Goal: Information Seeking & Learning: Learn about a topic

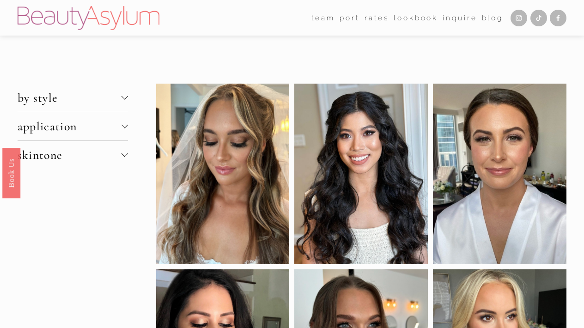
click at [128, 98] on div at bounding box center [125, 97] width 6 height 6
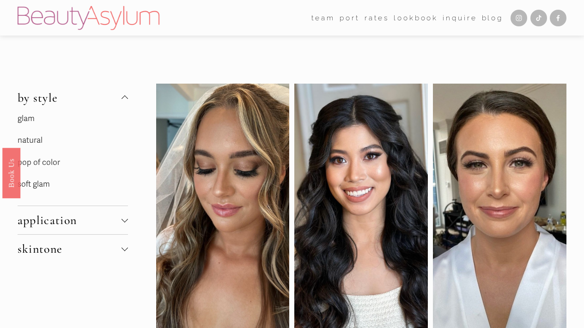
click at [41, 185] on link "soft glam" at bounding box center [34, 184] width 32 height 10
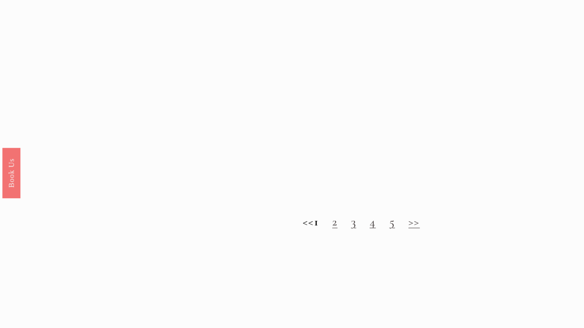
scroll to position [799, 0]
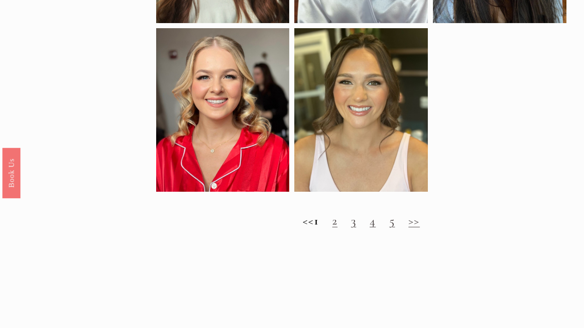
click at [338, 227] on link "2" at bounding box center [334, 221] width 5 height 14
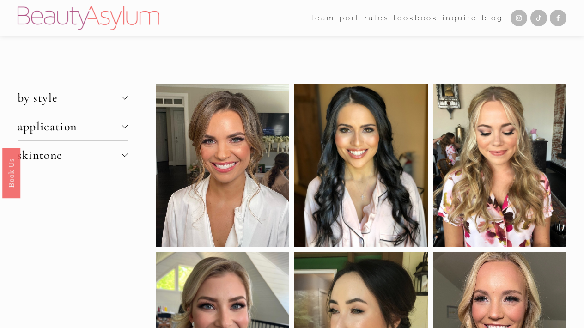
click at [123, 98] on div at bounding box center [125, 96] width 6 height 6
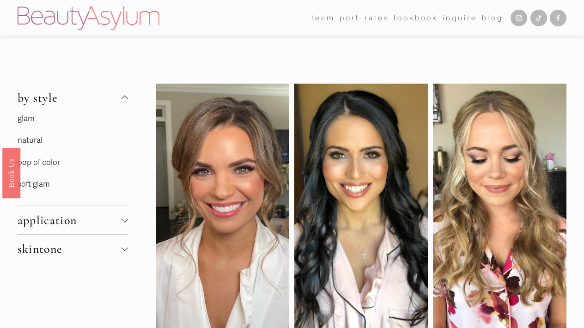
click at [55, 163] on link "pop of color" at bounding box center [39, 163] width 43 height 10
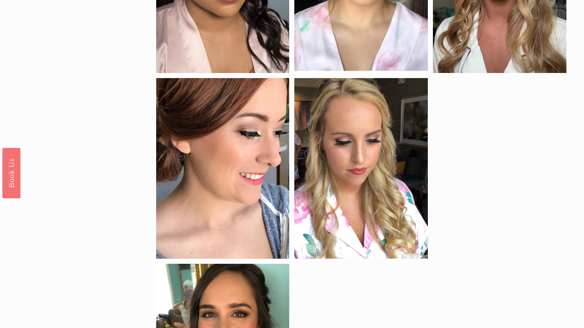
scroll to position [664, 0]
